Goal: Task Accomplishment & Management: Use online tool/utility

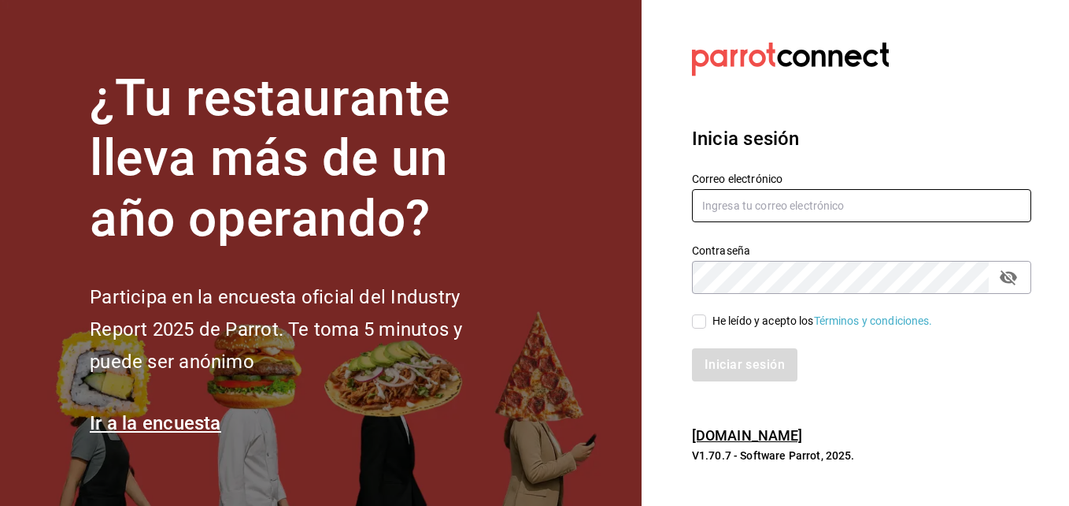
type input "[PERSON_NAME][EMAIL_ADDRESS][PERSON_NAME][DOMAIN_NAME]"
click at [698, 320] on input "He leído y acepto los Términos y condiciones." at bounding box center [699, 321] width 14 height 14
checkbox input "true"
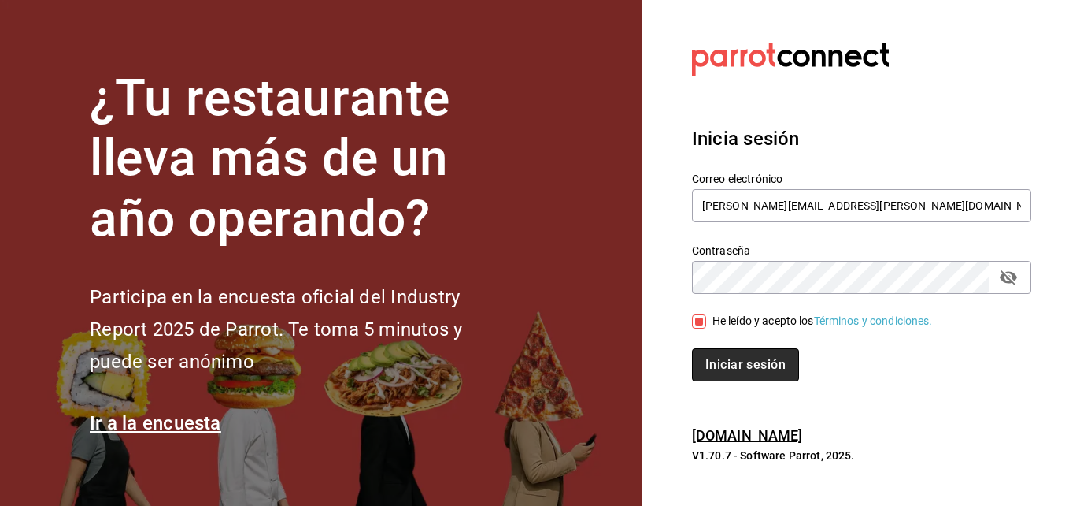
click at [758, 363] on button "Iniciar sesión" at bounding box center [745, 364] width 107 height 33
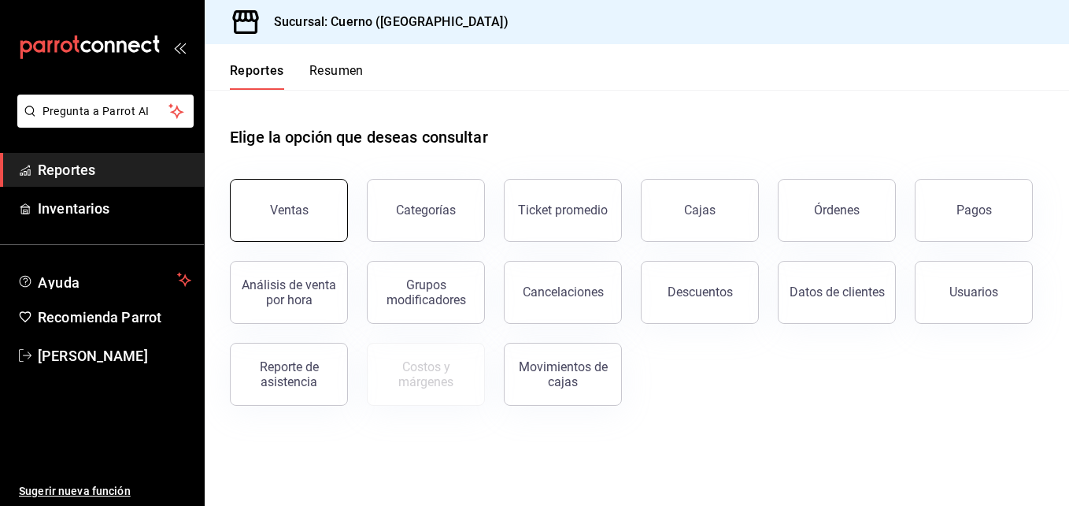
click at [321, 211] on button "Ventas" at bounding box center [289, 210] width 118 height 63
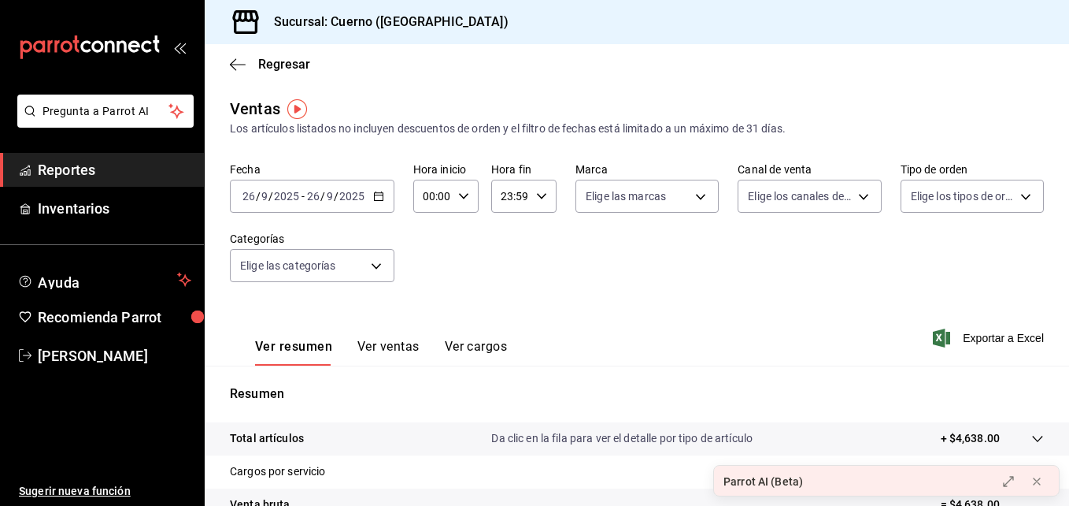
click at [321, 211] on div "[DATE] [DATE] - [DATE] [DATE]" at bounding box center [312, 196] width 165 height 33
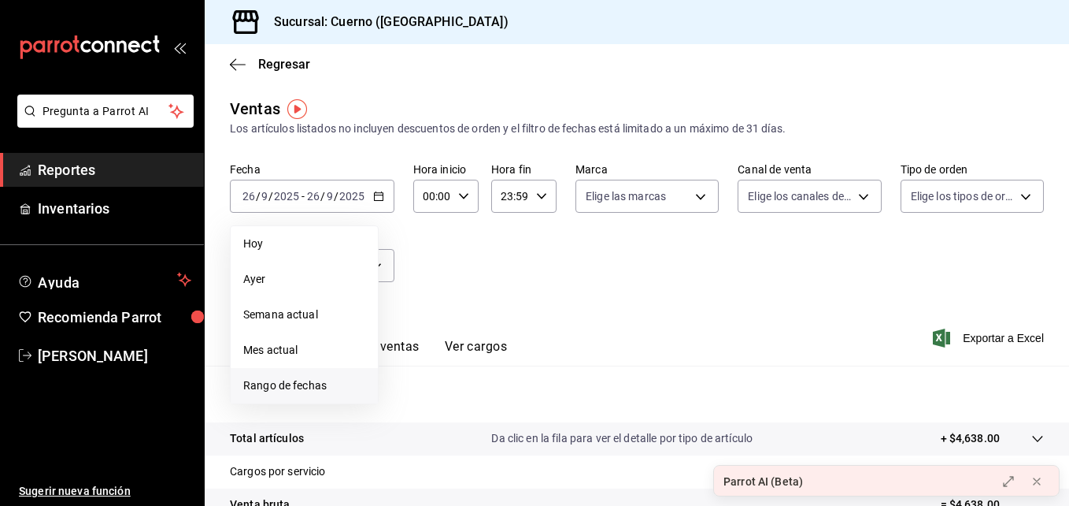
click at [307, 377] on span "Rango de fechas" at bounding box center [304, 385] width 122 height 17
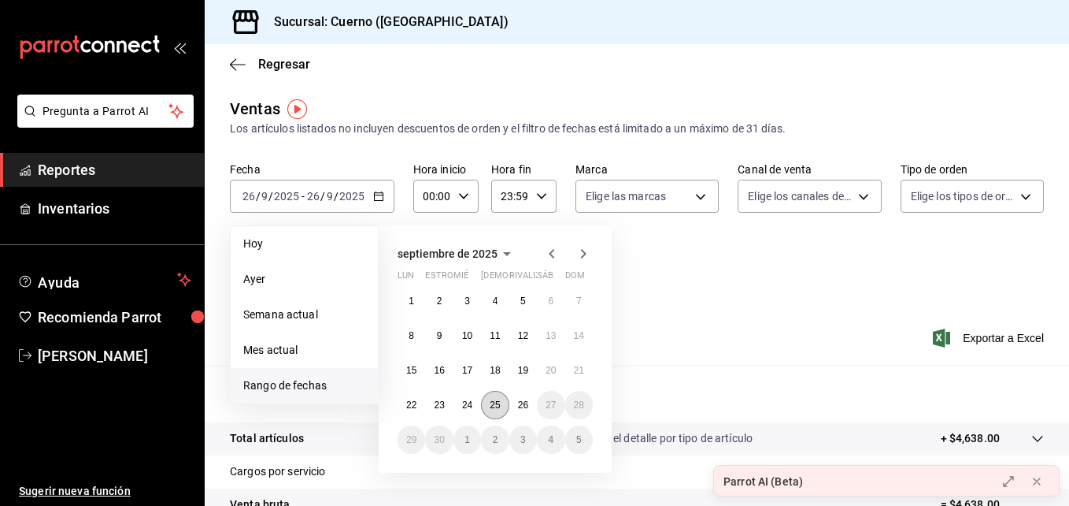
click at [501, 409] on button "25" at bounding box center [495, 405] width 28 height 28
click at [516, 406] on button "26" at bounding box center [523, 405] width 28 height 28
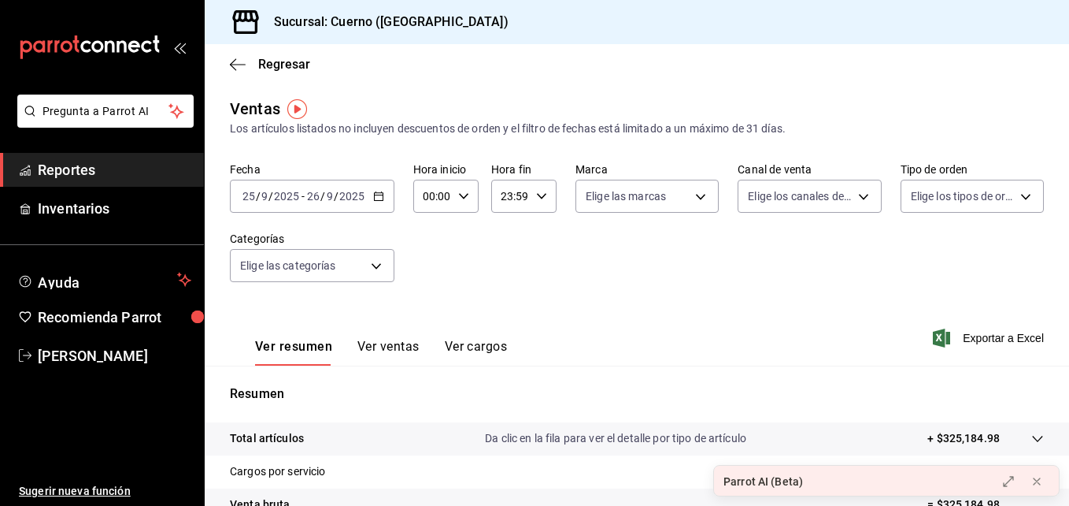
click at [469, 187] on div "00:00 Hora inicio" at bounding box center [445, 196] width 65 height 33
click at [427, 298] on span "03" at bounding box center [428, 303] width 7 height 13
type input "03:00"
click at [534, 202] on div at bounding box center [534, 253] width 1069 height 506
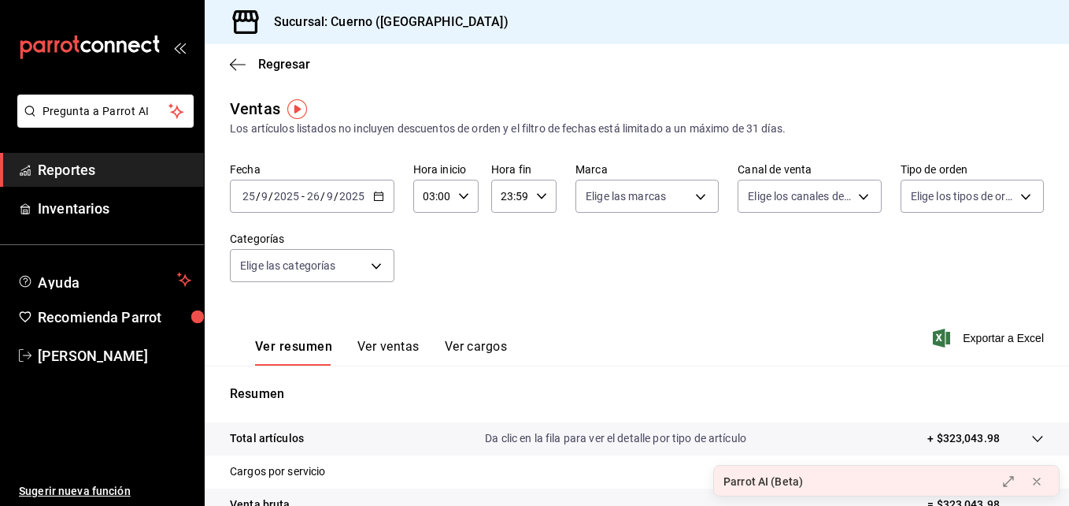
click at [534, 202] on div "23:59 Hora fin" at bounding box center [523, 196] width 65 height 33
click at [534, 202] on div at bounding box center [534, 253] width 1069 height 506
click at [531, 198] on div "23:59 Hora fin" at bounding box center [523, 196] width 65 height 33
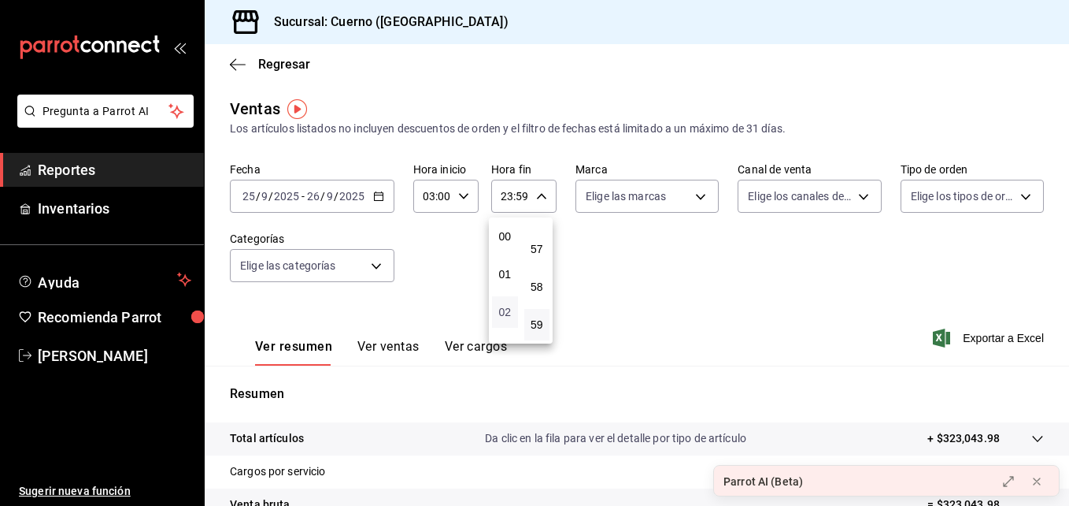
click at [505, 307] on span "02" at bounding box center [505, 312] width 7 height 13
type input "02:59"
click at [611, 252] on div at bounding box center [534, 253] width 1069 height 506
click at [674, 212] on body "Pregunta a Parrot AI Reportes Inventarios Ayuda Recomienda Parrot Aldo Escobar …" at bounding box center [534, 253] width 1069 height 506
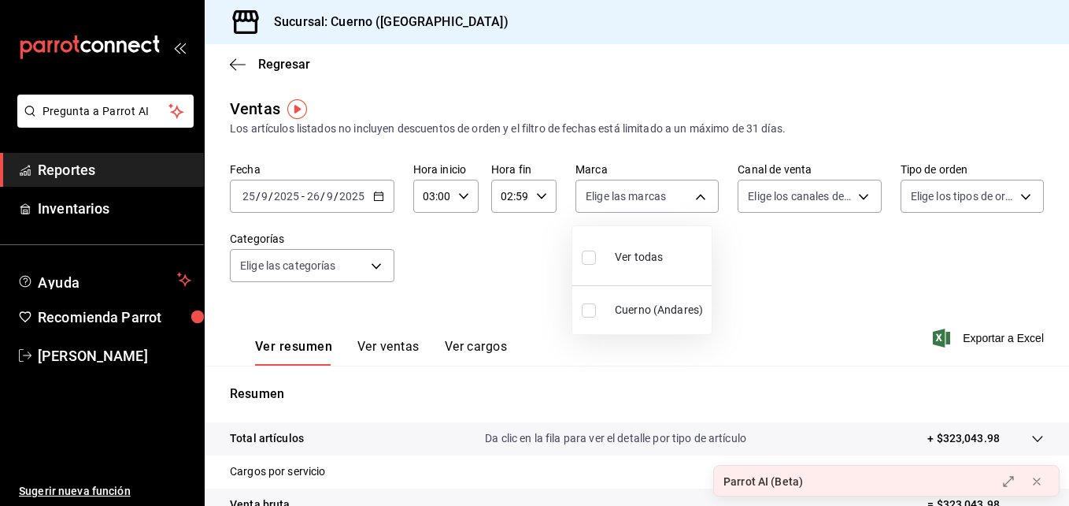
click at [594, 260] on input "checkbox" at bounding box center [589, 257] width 14 height 14
checkbox input "true"
type input "c9e961b9-bc29-480f-a65c-324ff110f526"
checkbox input "true"
click at [315, 257] on div at bounding box center [534, 253] width 1069 height 506
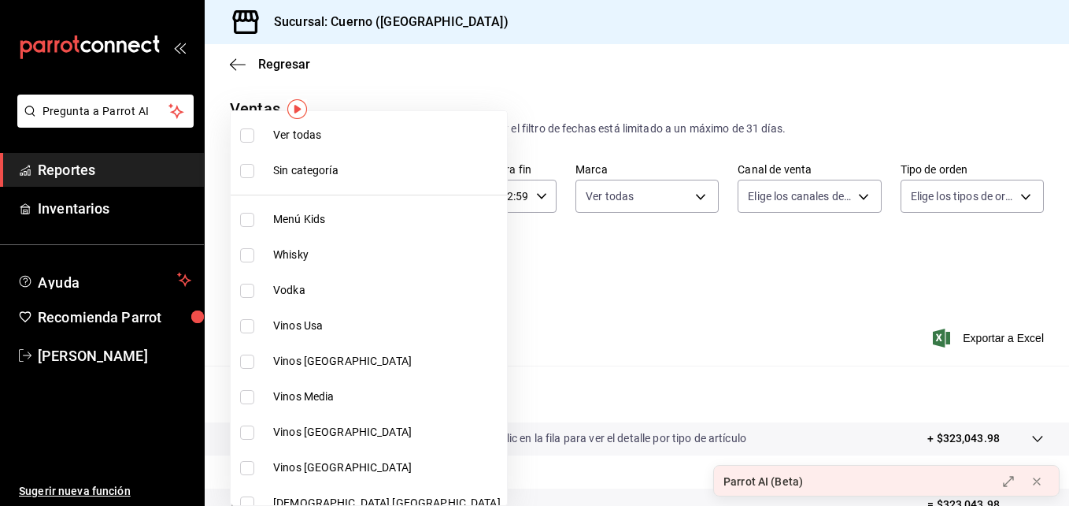
click at [315, 257] on body "Pregunta a Parrot AI Reportes Inventarios Ayuda Recomienda Parrot Aldo Escobar …" at bounding box center [534, 253] width 1069 height 506
click at [326, 143] on span "Ver todas" at bounding box center [387, 135] width 228 height 17
type input "a99b9eb1-d5e4-4ca6-a53e-4c42022e859a,8d843363-7b8b-4002-90a0-c01944697fe5,d20f9…"
checkbox input "true"
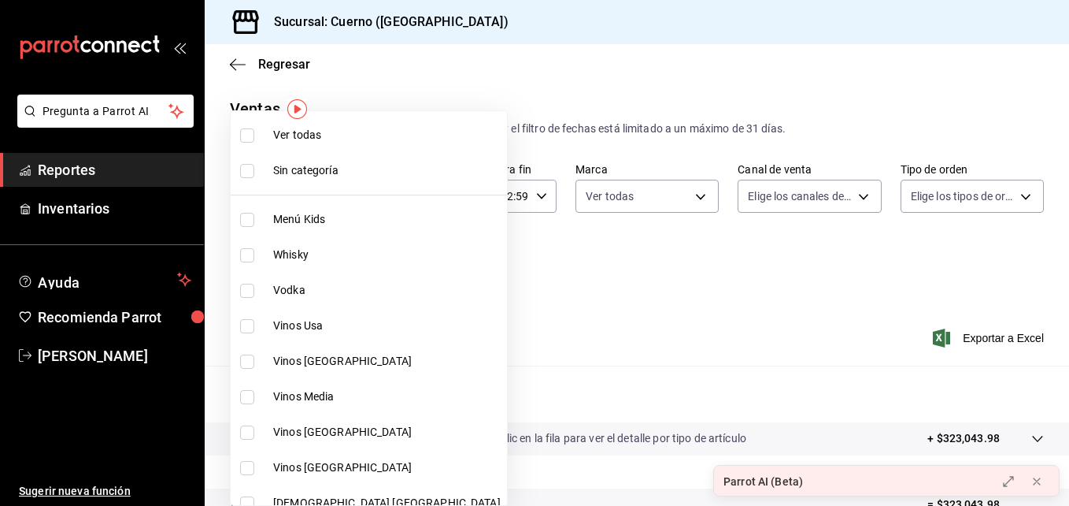
checkbox input "true"
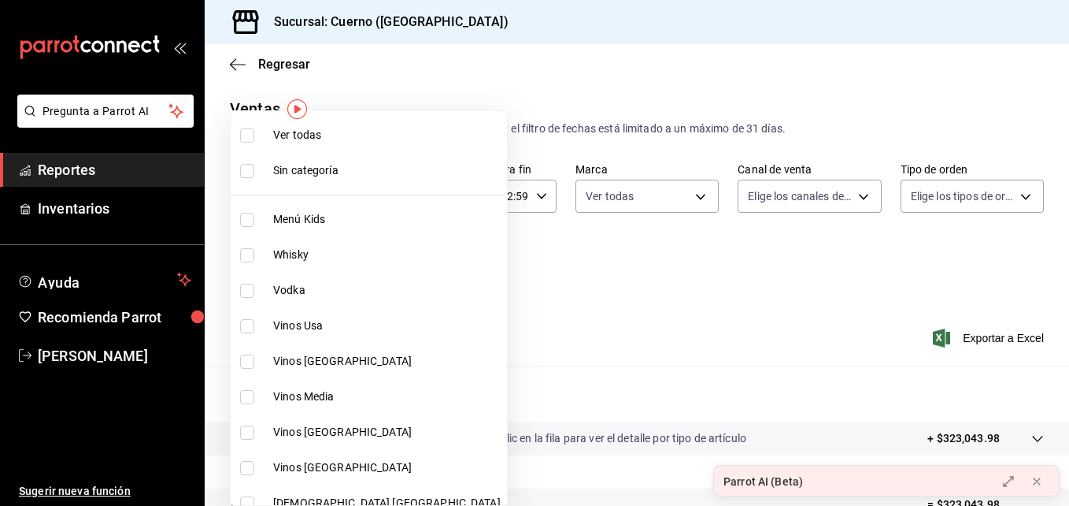
checkbox input "true"
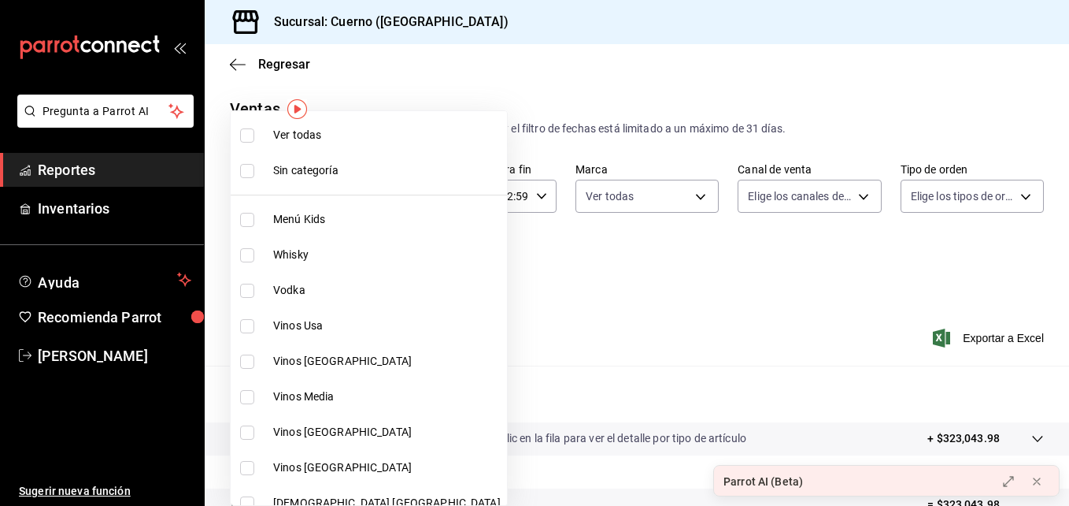
checkbox input "true"
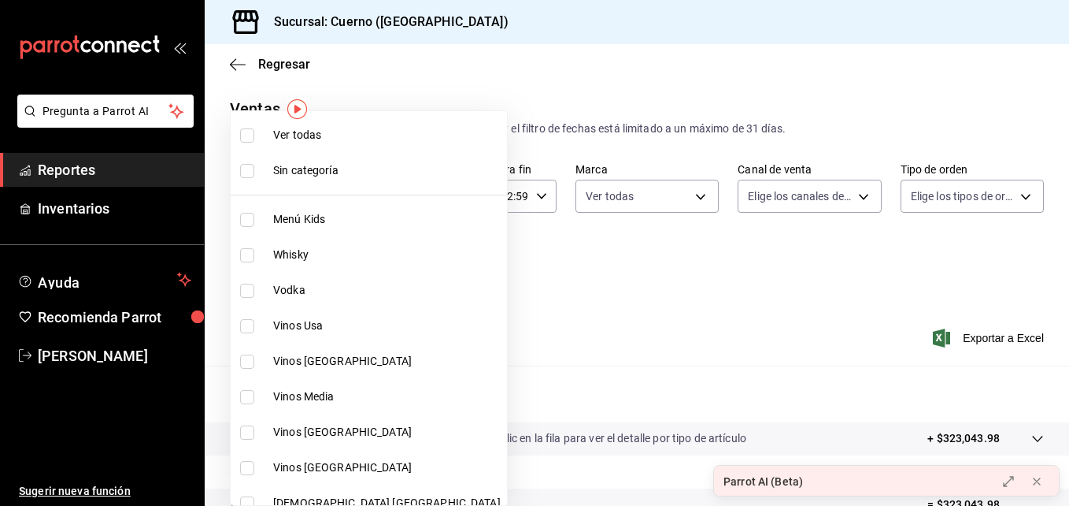
checkbox input "true"
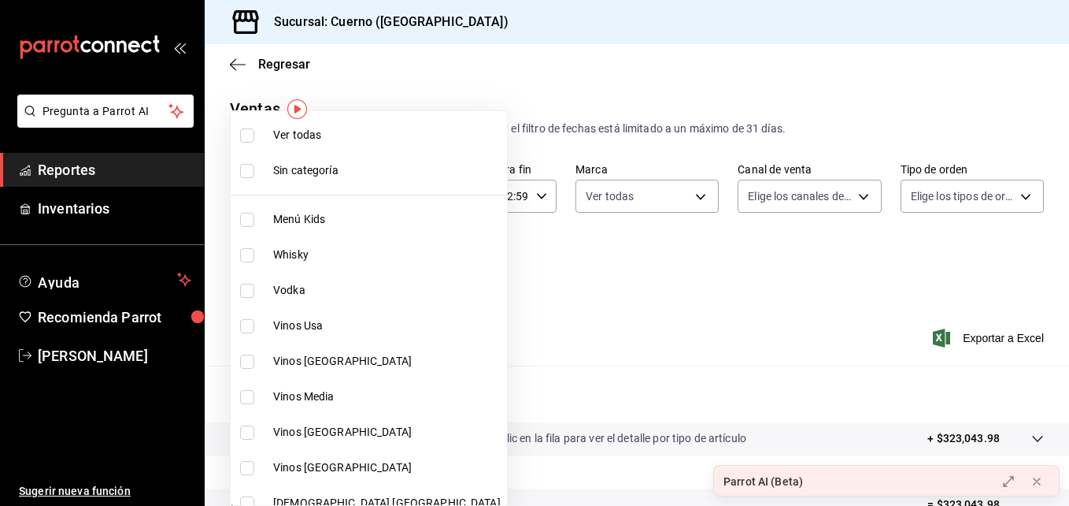
checkbox input "true"
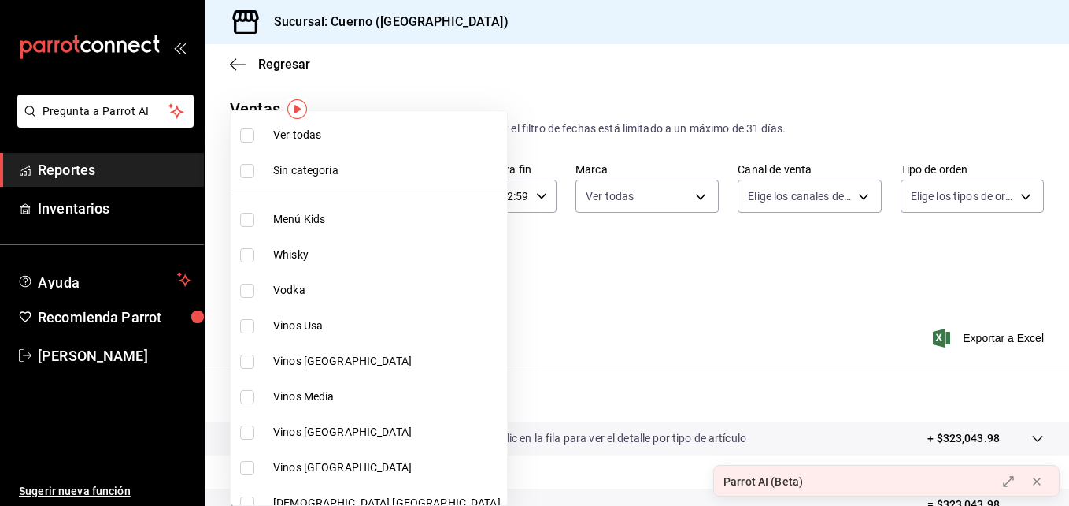
checkbox input "true"
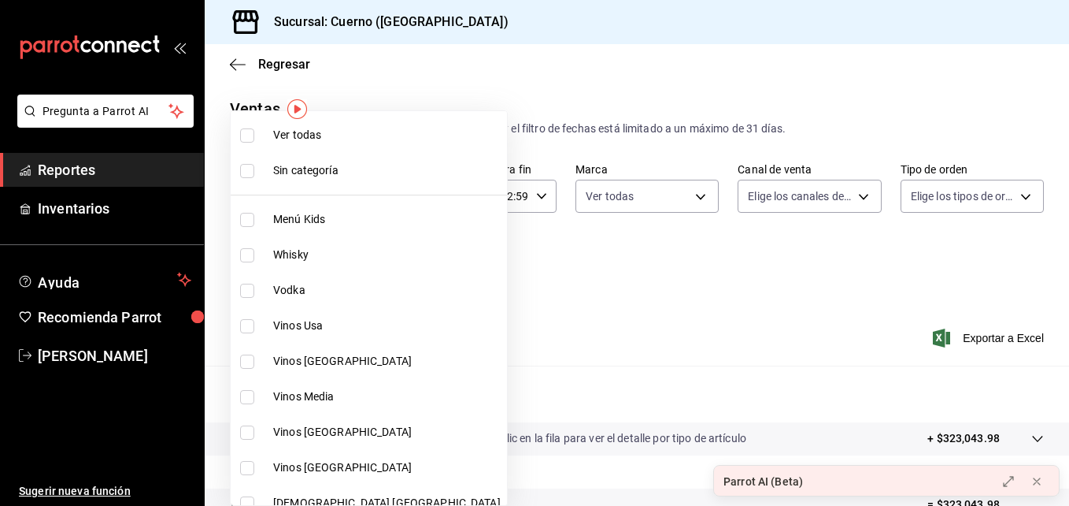
checkbox input "true"
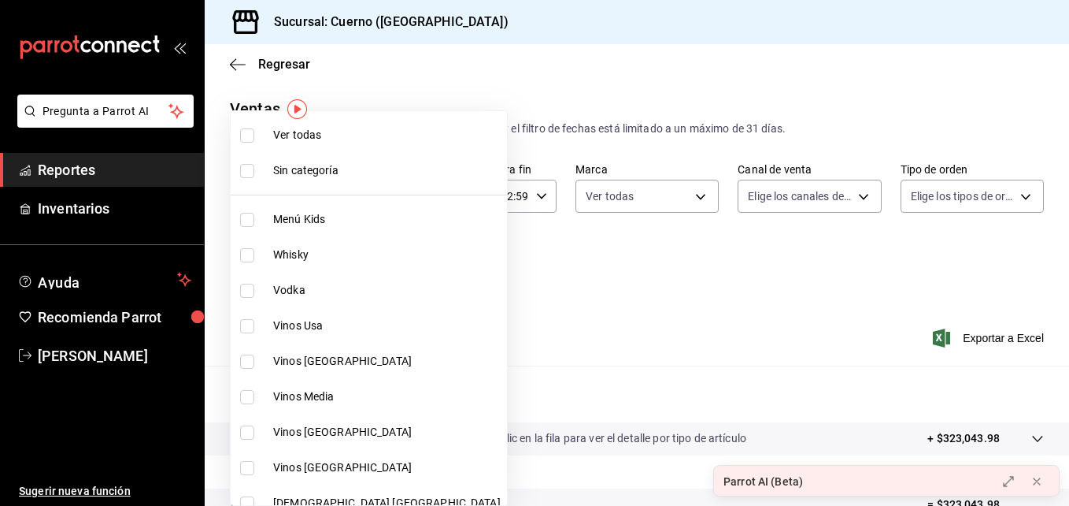
checkbox input "true"
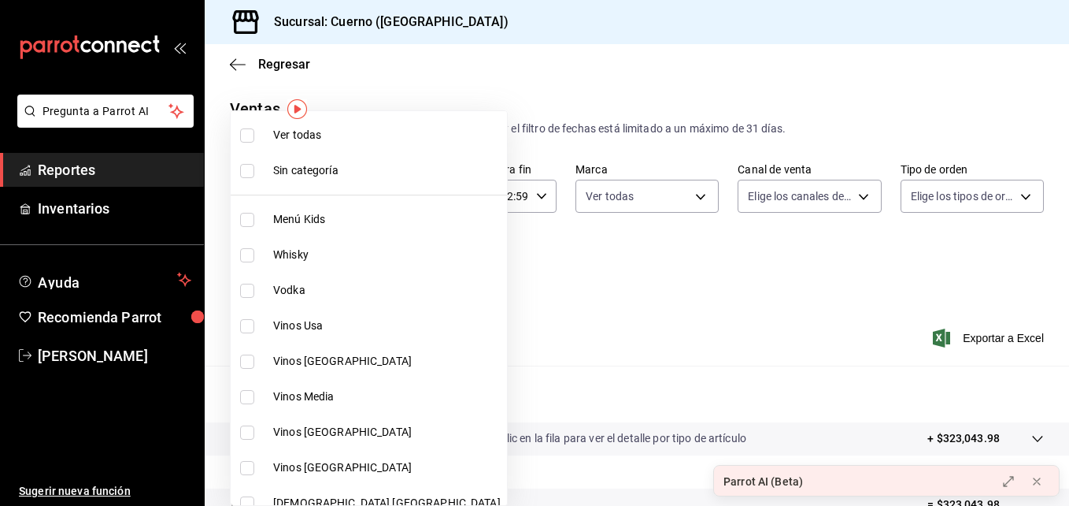
checkbox input "true"
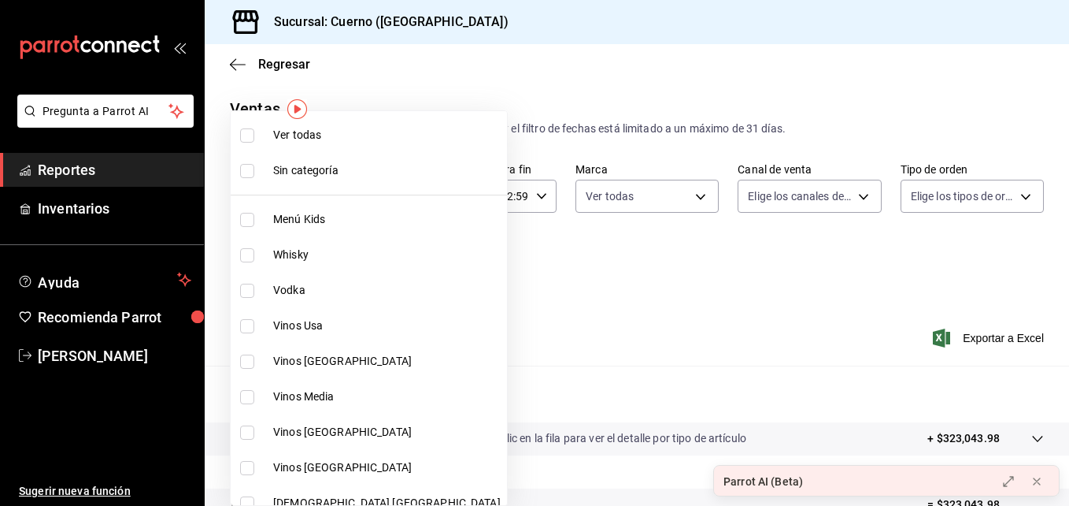
checkbox input "true"
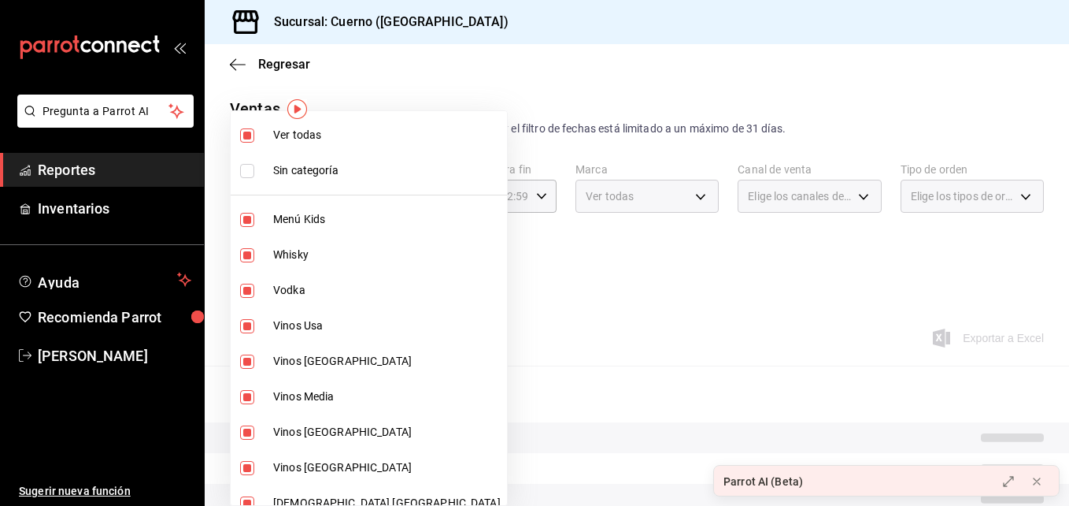
click at [539, 316] on div at bounding box center [534, 253] width 1069 height 506
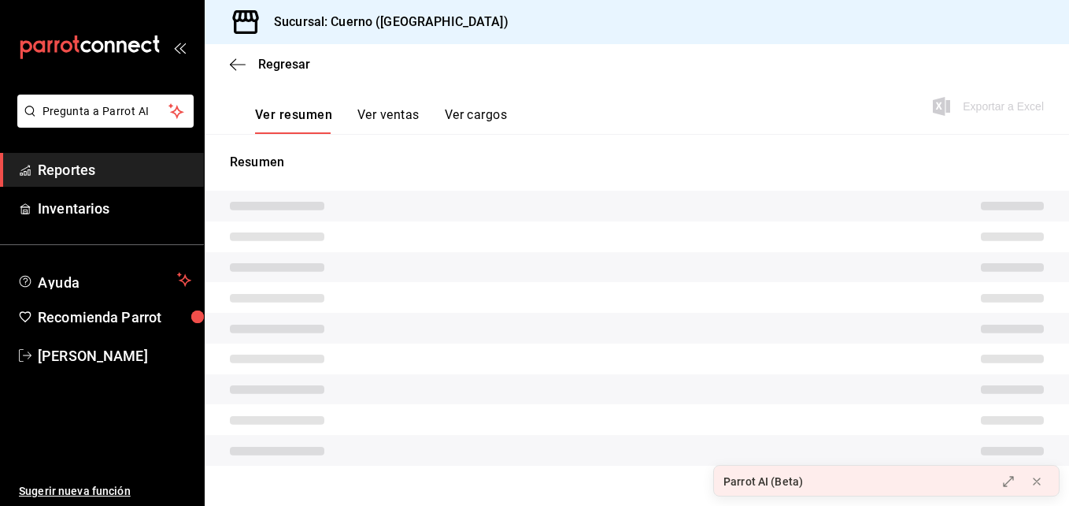
scroll to position [232, 0]
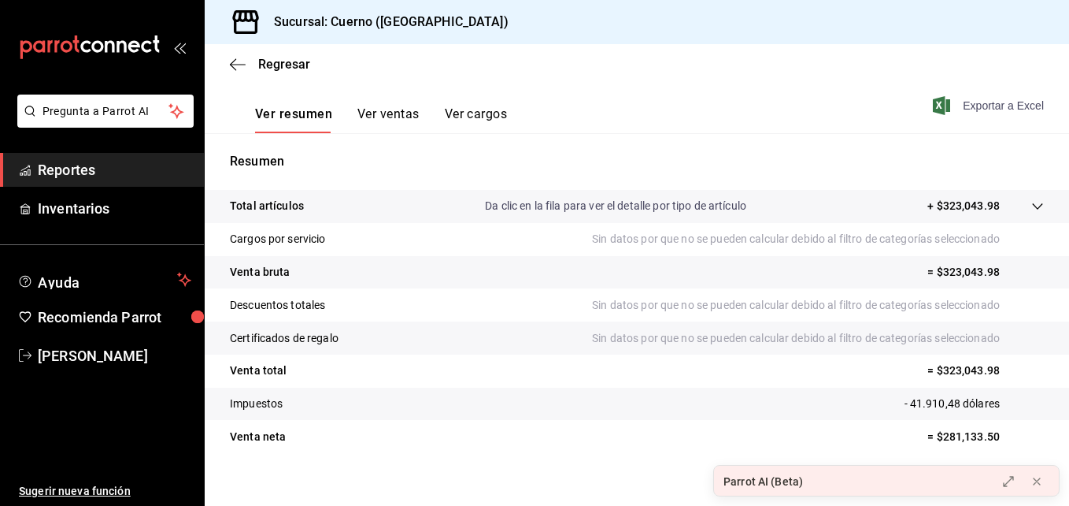
click at [979, 97] on span "Exportar a Excel" at bounding box center [990, 105] width 108 height 19
